Goal: Task Accomplishment & Management: Use online tool/utility

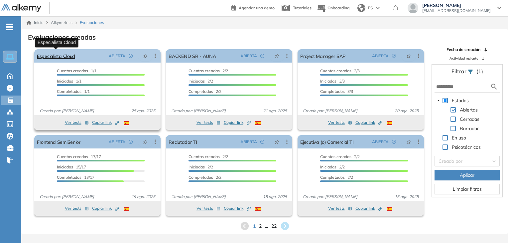
drag, startPoint x: 0, startPoint y: 0, endPoint x: 61, endPoint y: 56, distance: 83.3
click at [61, 56] on link "Especialista Cloud" at bounding box center [56, 55] width 38 height 13
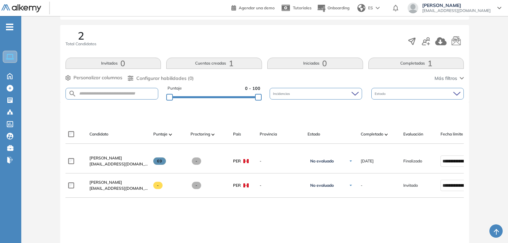
scroll to position [173, 0]
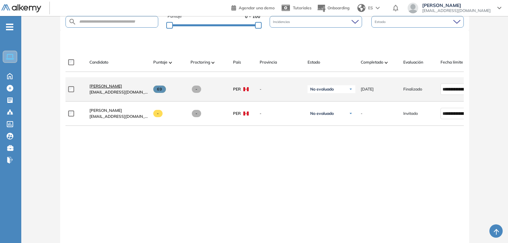
click at [108, 87] on span "[PERSON_NAME]" at bounding box center [105, 85] width 33 height 5
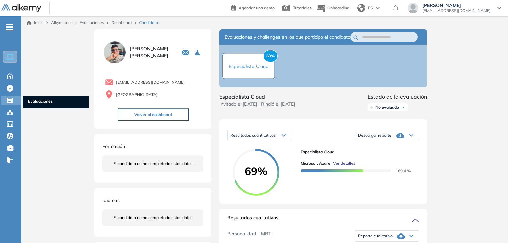
click at [12, 99] on icon at bounding box center [10, 100] width 7 height 7
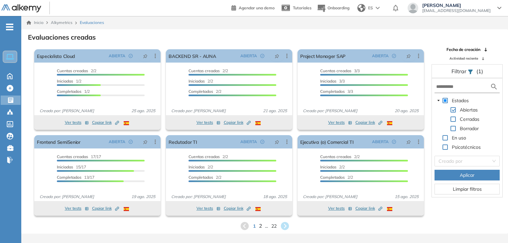
click at [260, 226] on span "2" at bounding box center [260, 226] width 3 height 8
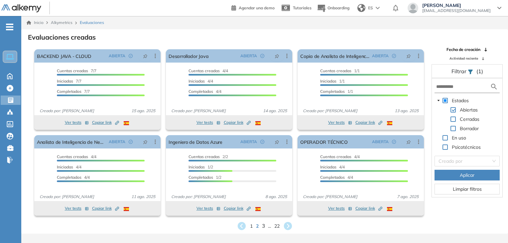
click at [262, 226] on span "3" at bounding box center [263, 226] width 3 height 8
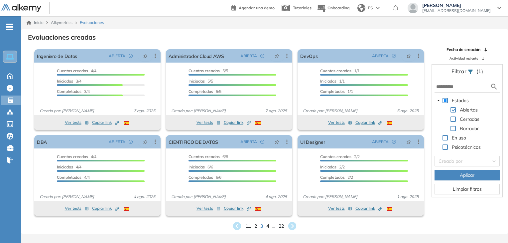
click at [267, 226] on span "4" at bounding box center [267, 226] width 3 height 8
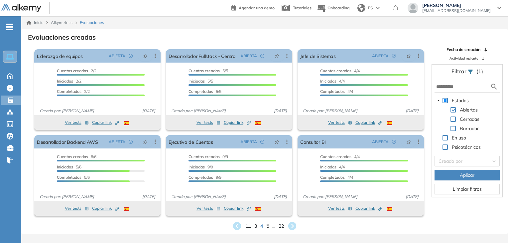
click at [269, 225] on span "5" at bounding box center [267, 226] width 3 height 8
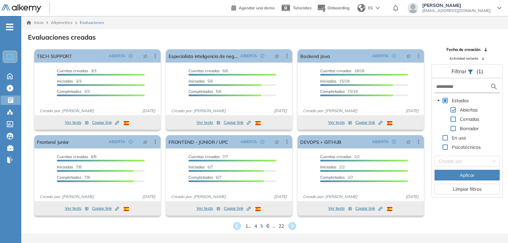
click at [268, 226] on span "6" at bounding box center [267, 226] width 3 height 8
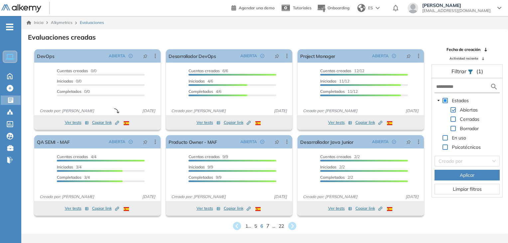
click at [268, 225] on span "7" at bounding box center [267, 226] width 3 height 8
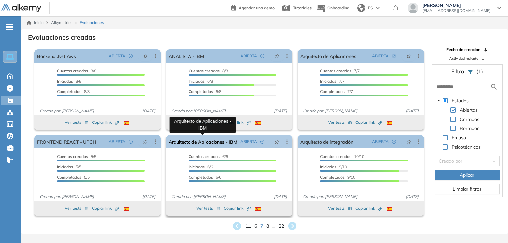
click at [220, 144] on link "Arquitecto de Aplicaciones - IBM" at bounding box center [203, 141] width 69 height 13
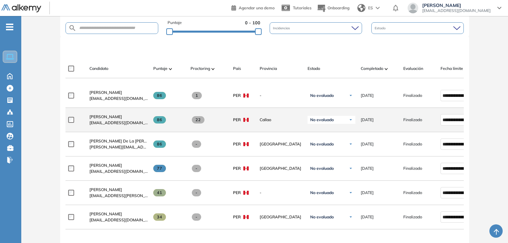
scroll to position [133, 0]
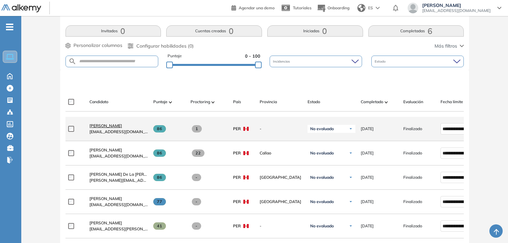
click at [119, 127] on span "[PERSON_NAME]" at bounding box center [105, 125] width 33 height 5
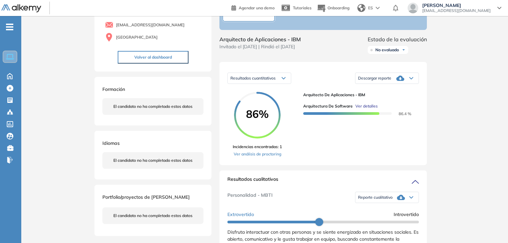
scroll to position [66, 0]
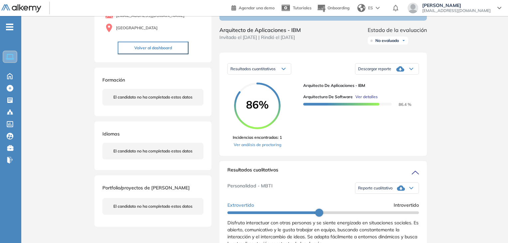
click at [367, 100] on span "Ver detalles" at bounding box center [366, 97] width 22 height 6
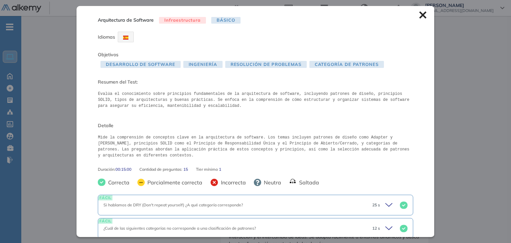
click at [420, 12] on icon at bounding box center [422, 15] width 7 height 7
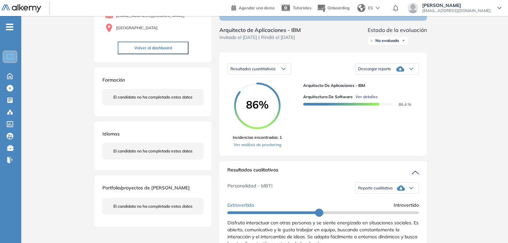
click at [370, 100] on span "Ver detalles" at bounding box center [366, 97] width 22 height 6
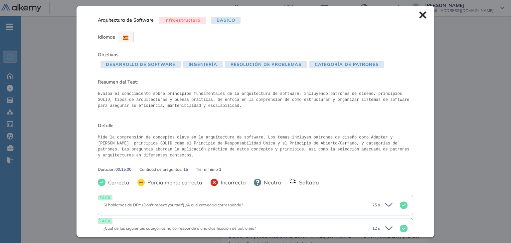
click at [419, 16] on icon at bounding box center [422, 15] width 7 height 7
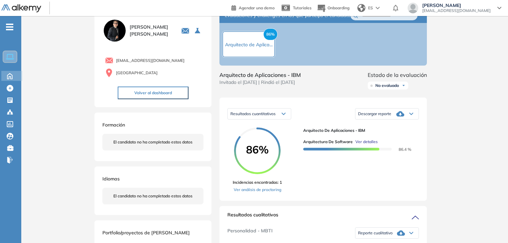
scroll to position [33, 0]
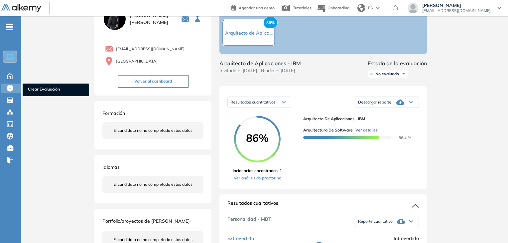
click at [10, 86] on icon at bounding box center [10, 88] width 7 height 7
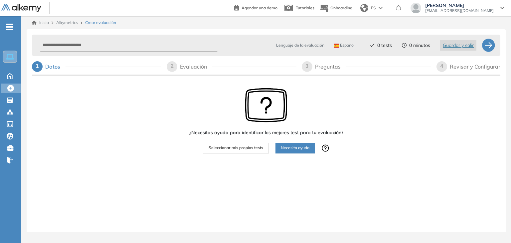
click at [246, 148] on span "Seleccionar mis propios tests" at bounding box center [235, 148] width 55 height 6
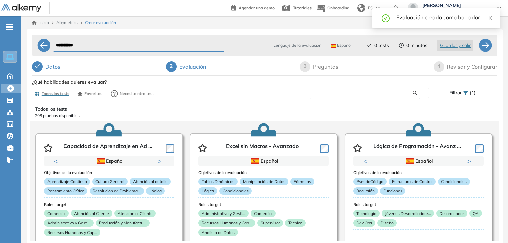
click at [333, 93] on input "text" at bounding box center [364, 93] width 98 height 6
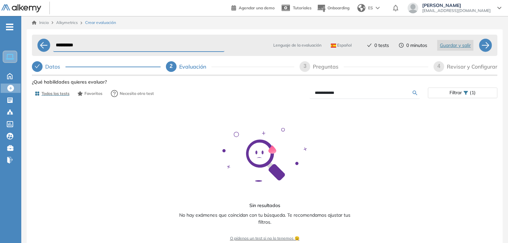
type input "**********"
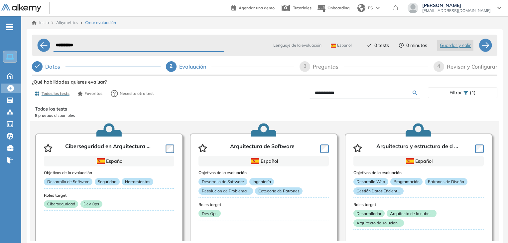
scroll to position [1, 0]
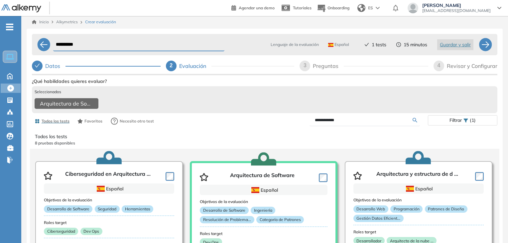
click at [348, 123] on input "**********" at bounding box center [364, 120] width 98 height 6
type input "**********"
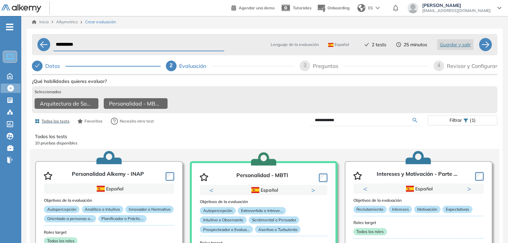
click at [125, 44] on input "**********" at bounding box center [138, 44] width 171 height 13
type input "*"
type input "**********"
click at [489, 41] on div at bounding box center [485, 44] width 13 height 13
select select "*****"
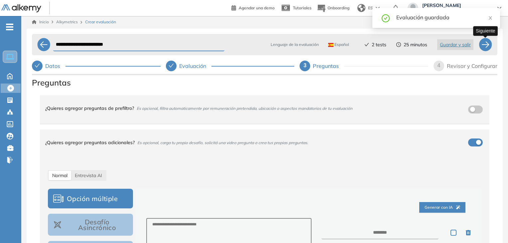
click at [480, 43] on div at bounding box center [485, 44] width 13 height 13
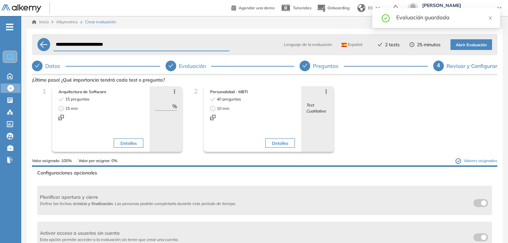
click at [474, 46] on span "Abrir Evaluación" at bounding box center [471, 45] width 31 height 6
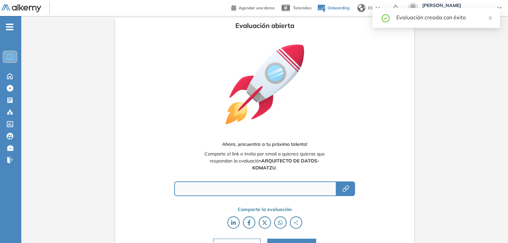
type input "**********"
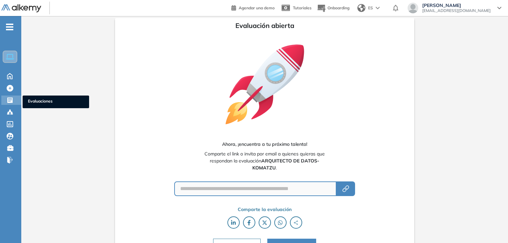
click at [7, 97] on icon at bounding box center [10, 100] width 7 height 7
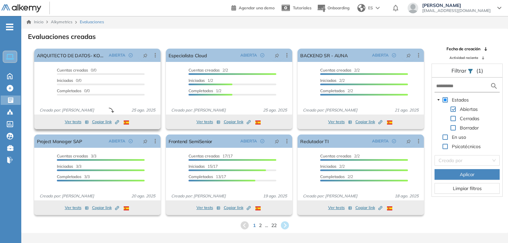
click at [102, 121] on span "Copiar link Created by potrace 1.16, written by [PERSON_NAME] [DATE]-[DATE]" at bounding box center [105, 122] width 27 height 6
click at [156, 53] on icon at bounding box center [155, 55] width 7 height 7
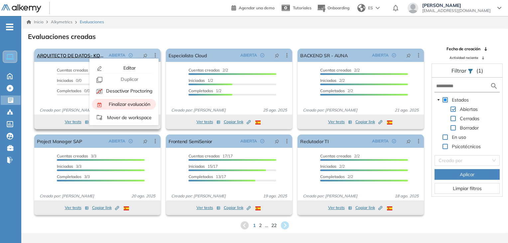
click at [135, 107] on span "Finalizar evaluación" at bounding box center [128, 104] width 43 height 6
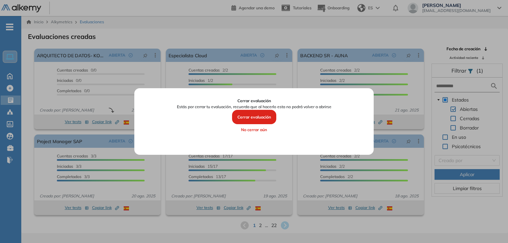
click at [246, 115] on button "Cerrar evaluación" at bounding box center [254, 117] width 44 height 15
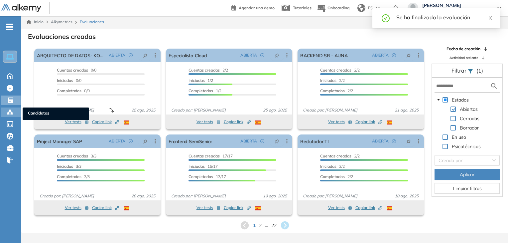
click at [8, 110] on icon at bounding box center [10, 112] width 7 height 7
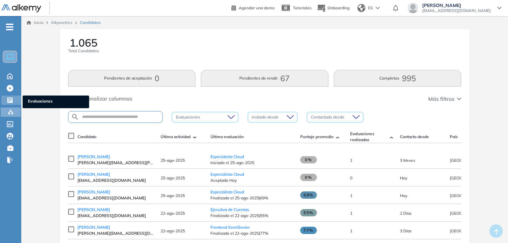
click at [9, 100] on icon at bounding box center [10, 100] width 7 height 7
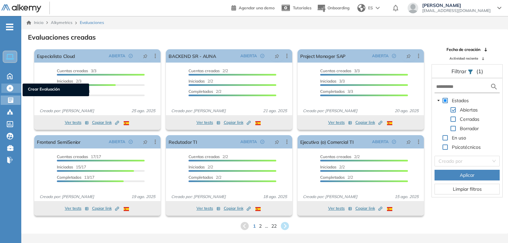
click at [10, 88] on icon at bounding box center [10, 88] width 7 height 7
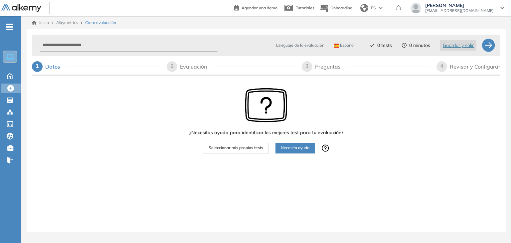
click at [244, 145] on span "Seleccionar mis propios tests" at bounding box center [235, 148] width 55 height 6
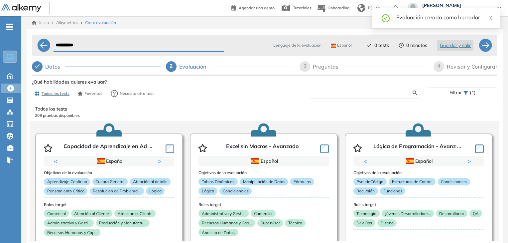
click at [327, 93] on input "text" at bounding box center [364, 93] width 98 height 6
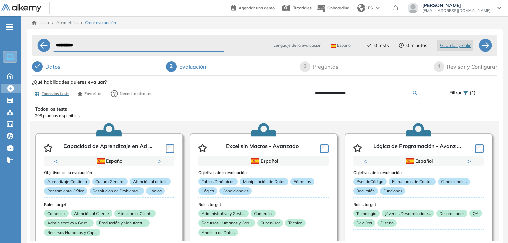
type input "**********"
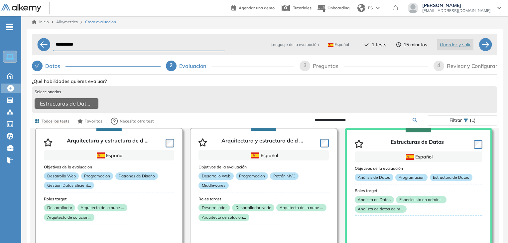
scroll to position [32, 0]
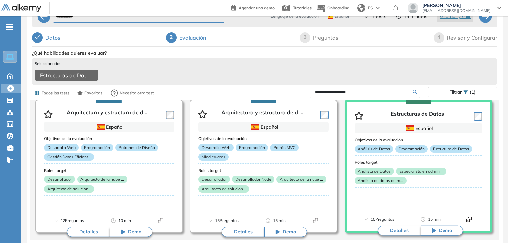
click at [355, 89] on input "**********" at bounding box center [364, 92] width 98 height 6
type input "**********"
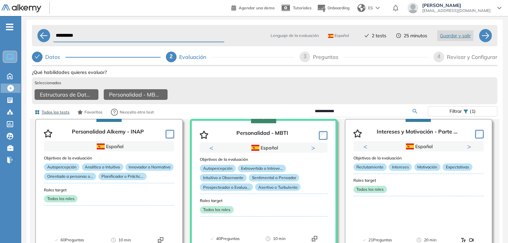
scroll to position [0, 0]
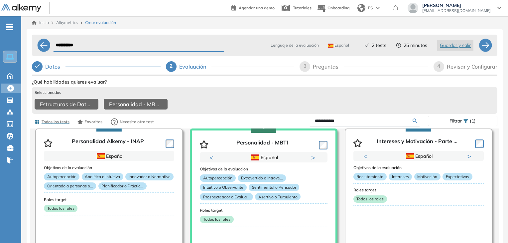
click at [91, 45] on input "**********" at bounding box center [138, 45] width 171 height 13
type input "*"
type input "**********"
click at [487, 48] on div at bounding box center [485, 45] width 13 height 13
select select "*****"
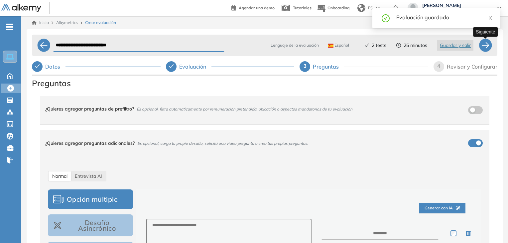
click at [483, 45] on div at bounding box center [485, 45] width 13 height 13
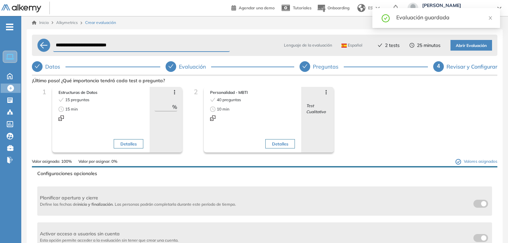
click at [464, 47] on span "Abrir Evaluación" at bounding box center [471, 46] width 31 height 6
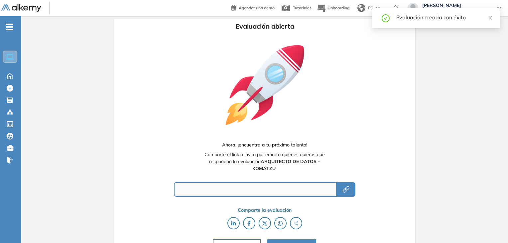
type input "**********"
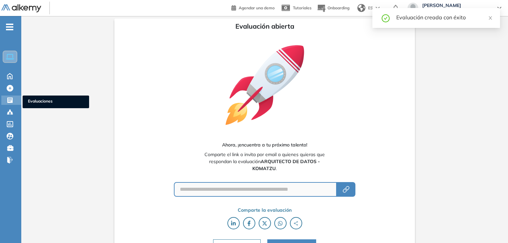
click at [5, 102] on div "Evaluaciones Evaluaciones" at bounding box center [11, 99] width 20 height 9
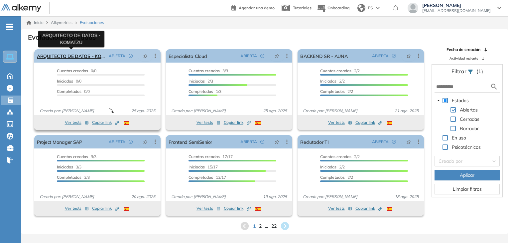
click at [92, 51] on link "ARQUITECTO DE DATOS - KOMATZU" at bounding box center [71, 55] width 69 height 13
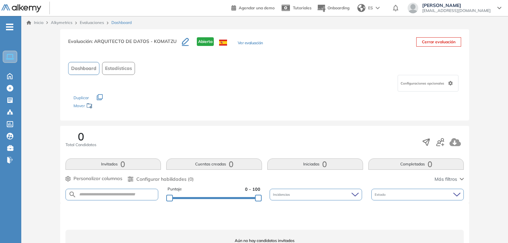
click at [247, 42] on button "Ver evaluación" at bounding box center [250, 43] width 25 height 7
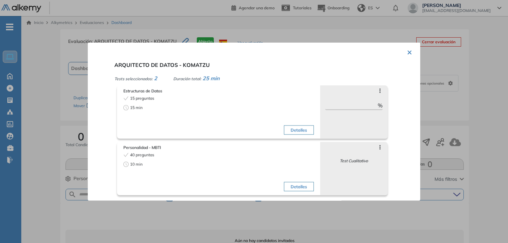
click at [160, 92] on span "Estructuras de Datos" at bounding box center [218, 91] width 190 height 6
click at [294, 130] on button "Detalles" at bounding box center [299, 129] width 30 height 9
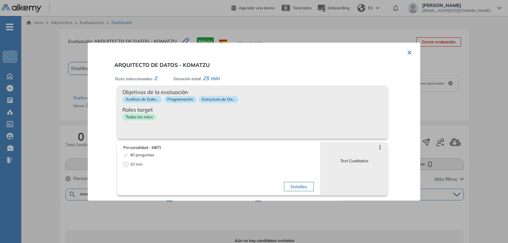
click at [407, 51] on button "×" at bounding box center [409, 51] width 5 height 13
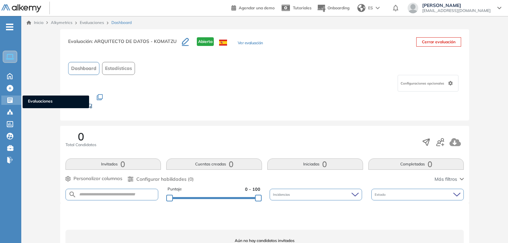
click at [13, 99] on icon at bounding box center [10, 100] width 7 height 7
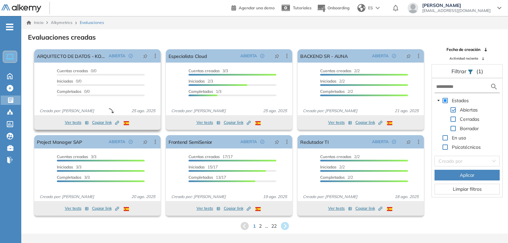
click at [73, 122] on button "Ver tests" at bounding box center [77, 122] width 24 height 8
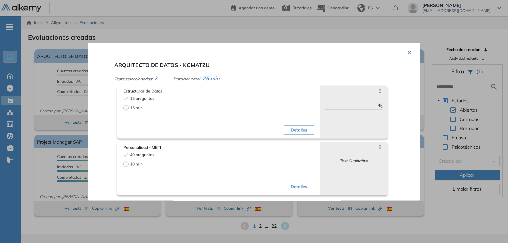
click at [411, 53] on div "× ARQUITECTO DE DATOS - KOMATZU Tests seleccionados: 2 Duración total: 25 min E…" at bounding box center [254, 122] width 332 height 158
click at [408, 51] on button "×" at bounding box center [409, 51] width 5 height 13
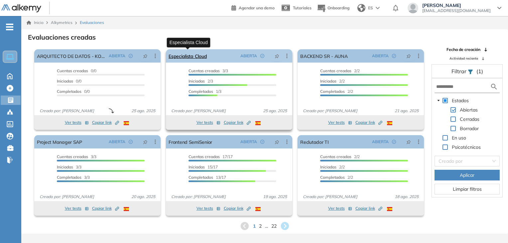
click at [194, 55] on link "Especialista Cloud" at bounding box center [188, 55] width 38 height 13
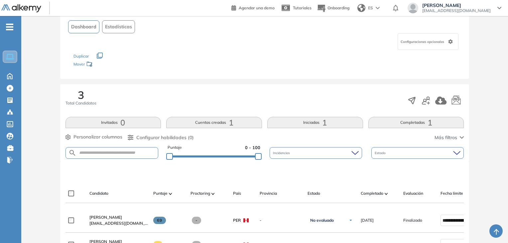
scroll to position [100, 0]
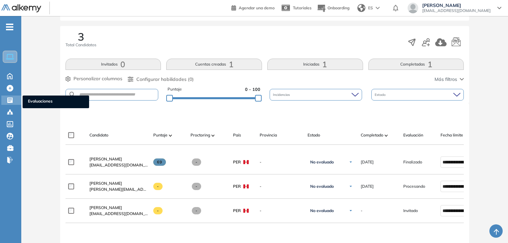
click at [15, 100] on div "Evaluaciones Evaluaciones" at bounding box center [11, 99] width 20 height 9
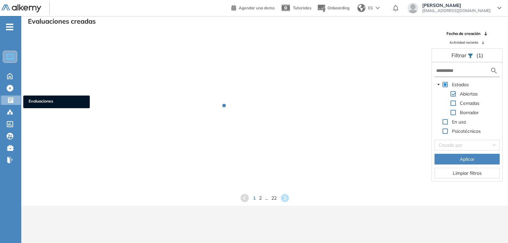
scroll to position [16, 0]
